Goal: Task Accomplishment & Management: Manage account settings

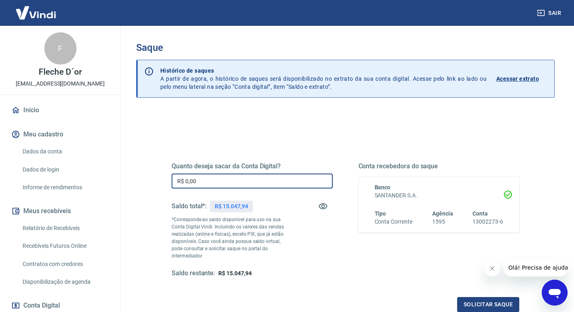
drag, startPoint x: 215, startPoint y: 184, endPoint x: 174, endPoint y: 184, distance: 40.7
click at [174, 184] on input "R$ 0,00" at bounding box center [252, 180] width 161 height 15
click at [251, 141] on div "Quanto deseja sacar da Conta Digital? R$ 0,00 ​ Saldo total*: R$ 15.047,94 *Cor…" at bounding box center [345, 224] width 367 height 195
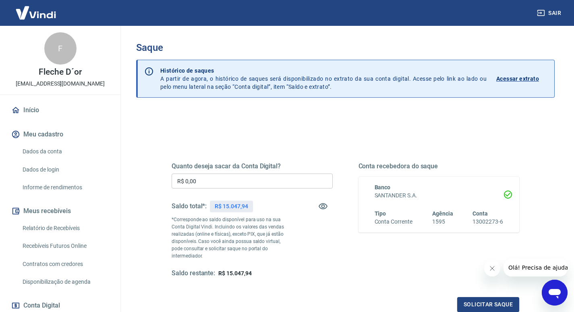
click at [197, 181] on input "R$ 0,00" at bounding box center [252, 180] width 161 height 15
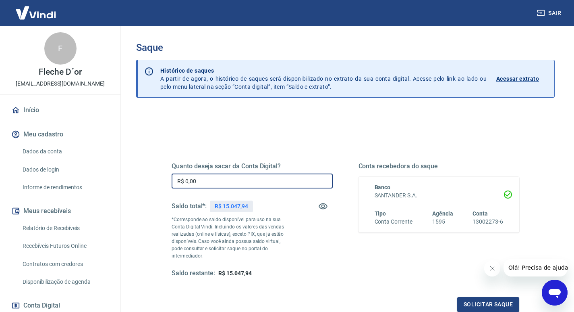
drag, startPoint x: 208, startPoint y: 183, endPoint x: 160, endPoint y: 177, distance: 47.5
click at [160, 177] on div "Quanto deseja sacar da Conta Digital? R$ 0,00 ​ Saldo total*: R$ 15.047,94 *Cor…" at bounding box center [345, 224] width 387 height 195
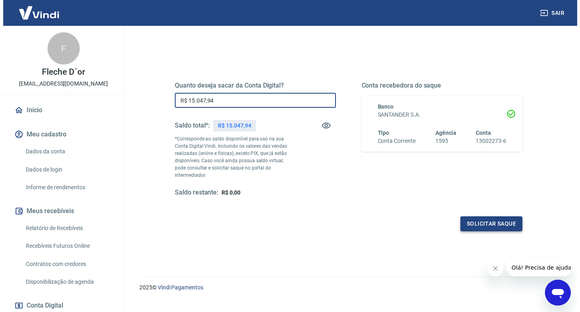
scroll to position [87, 0]
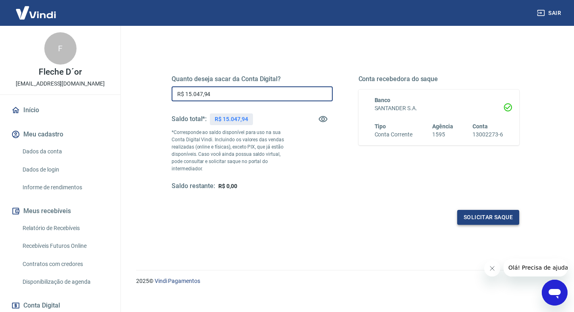
type input "R$ 15.047,94"
click at [489, 210] on button "Solicitar saque" at bounding box center [489, 217] width 62 height 15
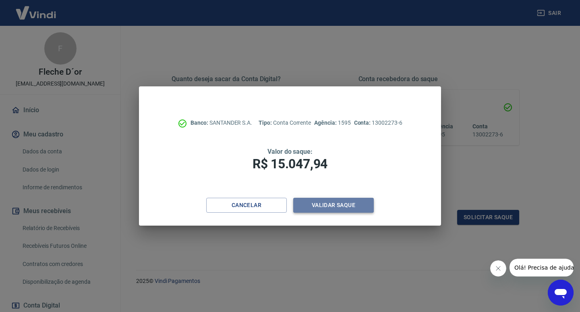
click at [347, 204] on button "Validar saque" at bounding box center [333, 205] width 81 height 15
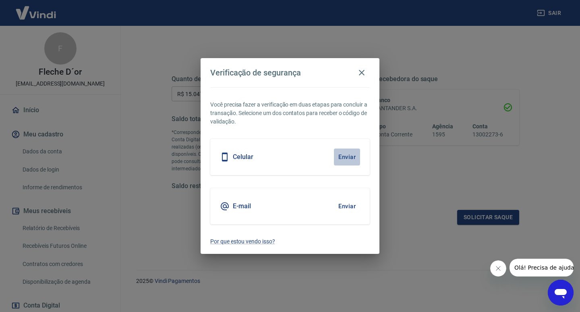
click at [349, 157] on button "Enviar" at bounding box center [347, 156] width 26 height 17
drag, startPoint x: 349, startPoint y: 157, endPoint x: 354, endPoint y: 155, distance: 5.4
click at [352, 158] on button "Enviar" at bounding box center [347, 156] width 26 height 17
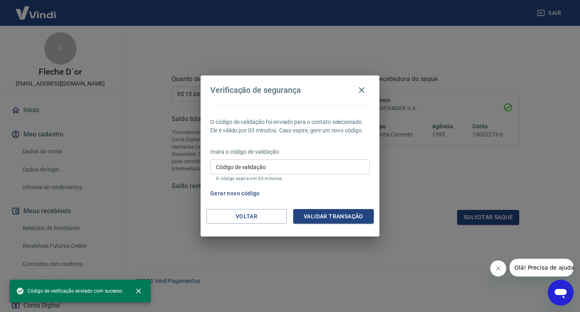
click at [279, 166] on input "Código de validação" at bounding box center [290, 166] width 160 height 15
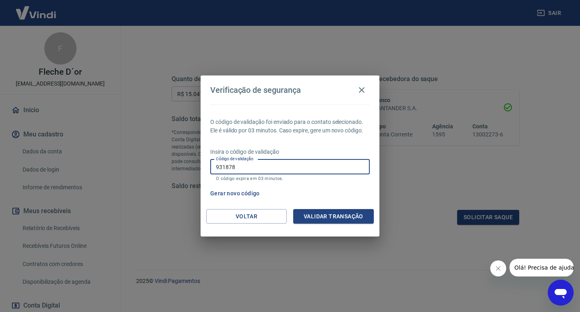
type input "931878"
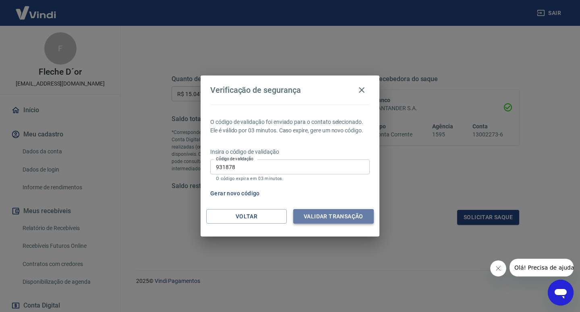
click at [321, 221] on button "Validar transação" at bounding box center [333, 216] width 81 height 15
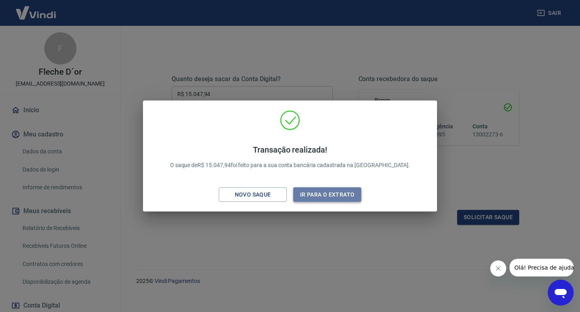
click at [327, 196] on button "Ir para o extrato" at bounding box center [327, 194] width 68 height 15
